Goal: Register for event/course

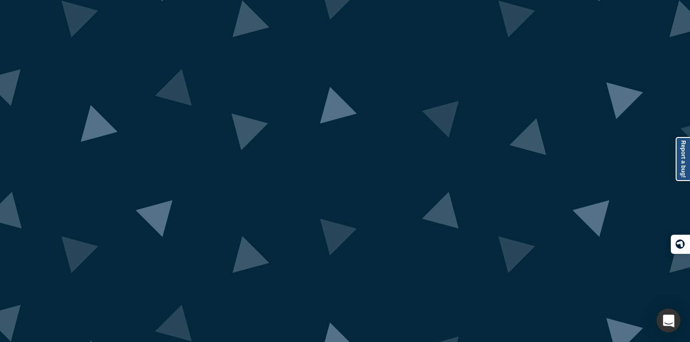
scroll to position [65, 0]
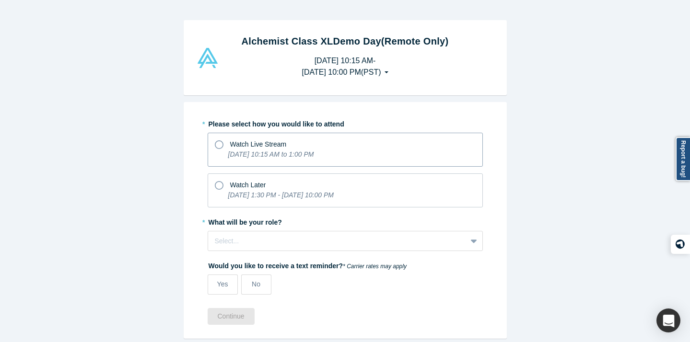
click at [220, 143] on icon at bounding box center [219, 145] width 9 height 9
click at [0, 0] on input "Watch Live Stream [DATE] 10:15 AM to 1:00 PM" at bounding box center [0, 0] width 0 height 0
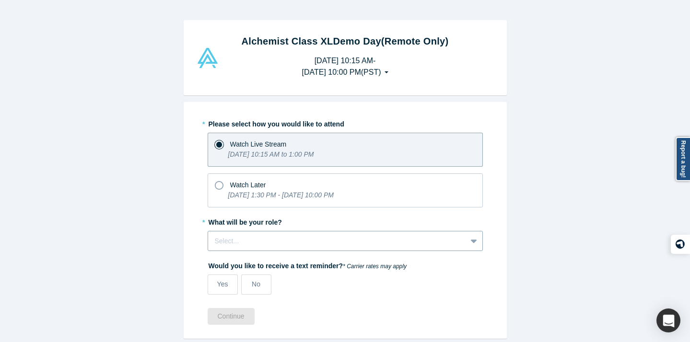
click at [263, 243] on div "Select..." at bounding box center [345, 241] width 275 height 20
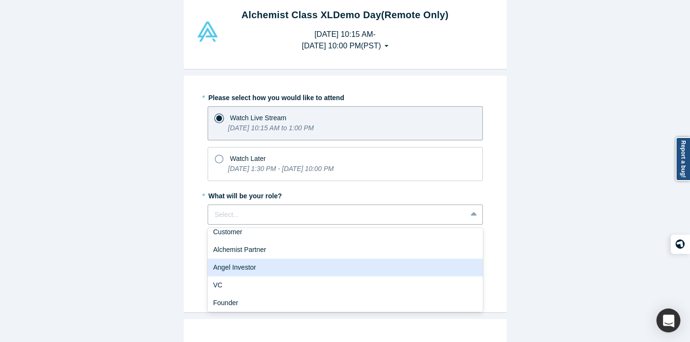
scroll to position [6, 0]
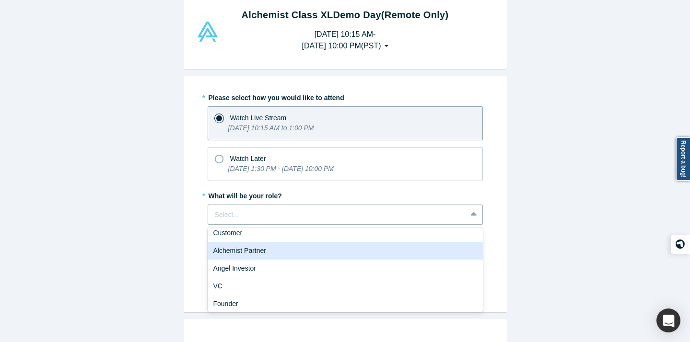
click at [309, 252] on div "Alchemist Partner" at bounding box center [345, 251] width 275 height 18
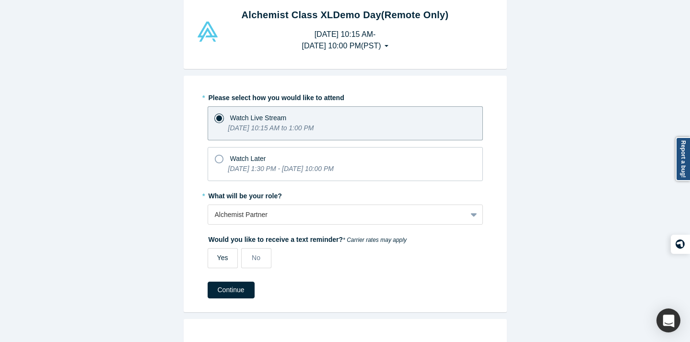
click at [220, 260] on span "Yes" at bounding box center [222, 258] width 11 height 8
click at [0, 0] on input "Yes" at bounding box center [0, 0] width 0 height 0
select select "US"
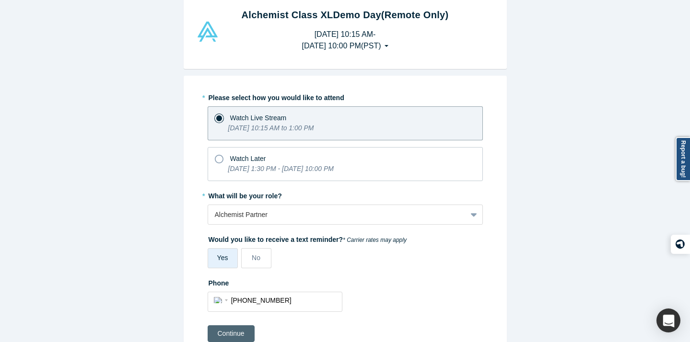
click at [231, 337] on button "Continue" at bounding box center [231, 334] width 47 height 17
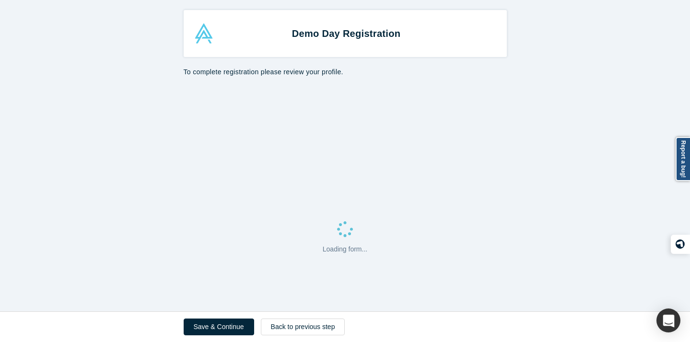
select select "US"
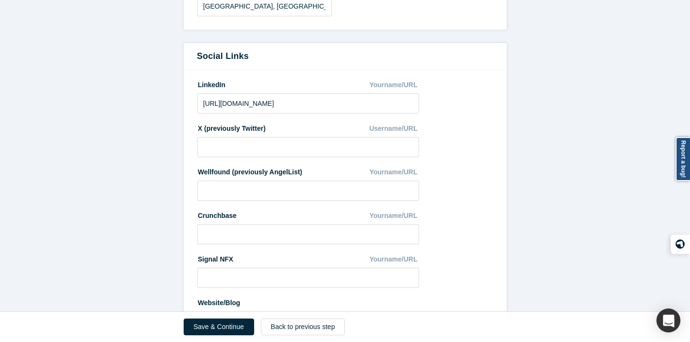
scroll to position [563, 0]
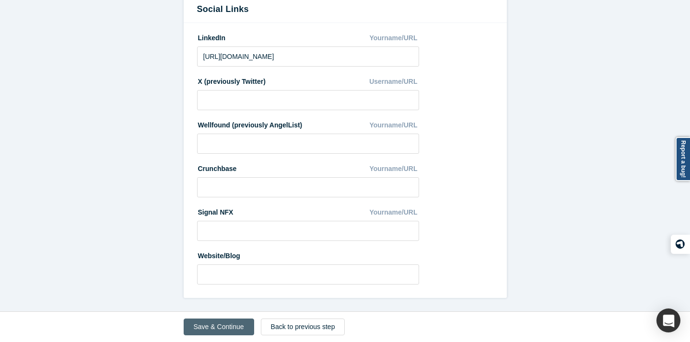
click at [210, 332] on button "Save & Continue" at bounding box center [219, 327] width 71 height 17
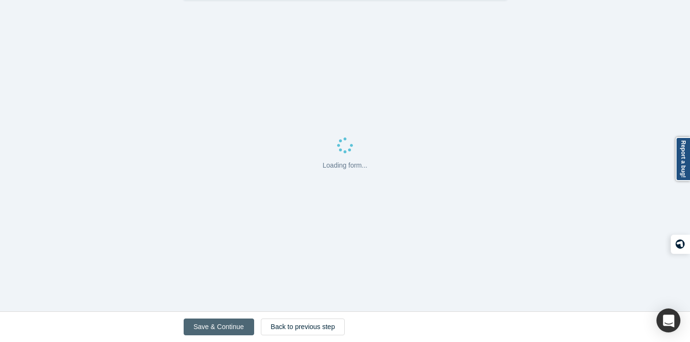
scroll to position [0, 0]
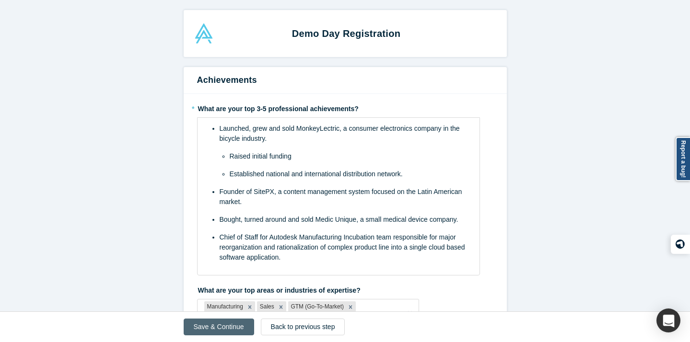
click at [219, 327] on button "Save & Continue" at bounding box center [219, 327] width 71 height 17
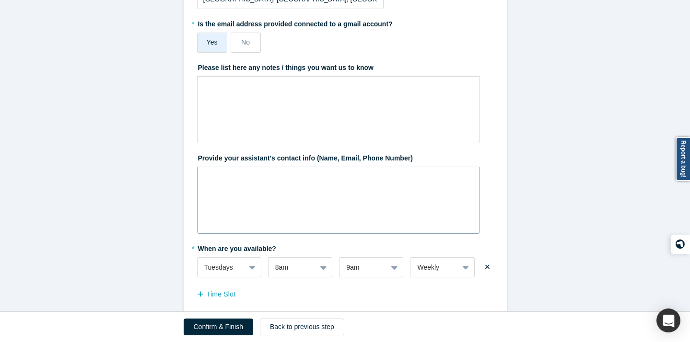
scroll to position [268, 0]
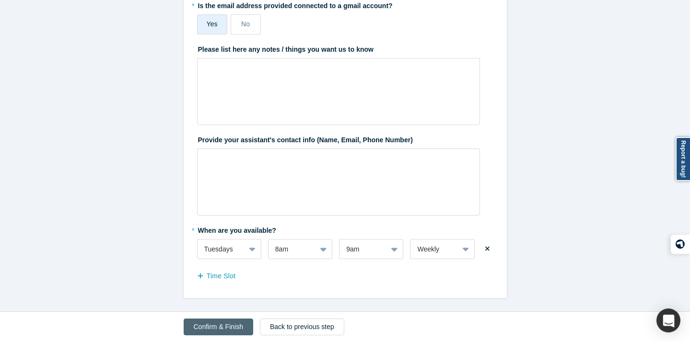
click at [219, 319] on button "Confirm & Finish" at bounding box center [219, 327] width 70 height 17
